Goal: Task Accomplishment & Management: Manage account settings

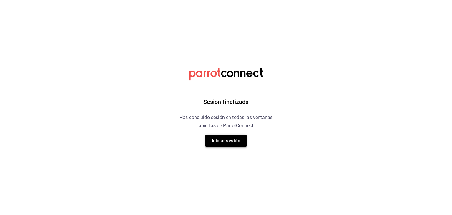
click at [221, 141] on button "Iniciar sesión" at bounding box center [226, 141] width 41 height 12
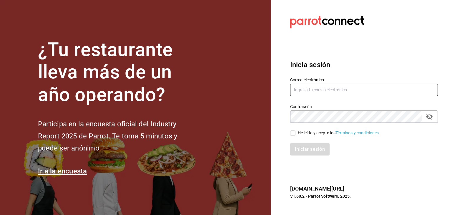
type input "[PERSON_NAME][EMAIL_ADDRESS][PERSON_NAME][DOMAIN_NAME]"
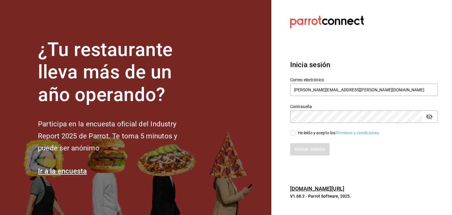
click at [295, 133] on input "He leído y acepto los Términos y condiciones." at bounding box center [292, 132] width 5 height 5
checkbox input "true"
click at [307, 146] on button "Iniciar sesión" at bounding box center [310, 149] width 40 height 12
